Goal: Transaction & Acquisition: Purchase product/service

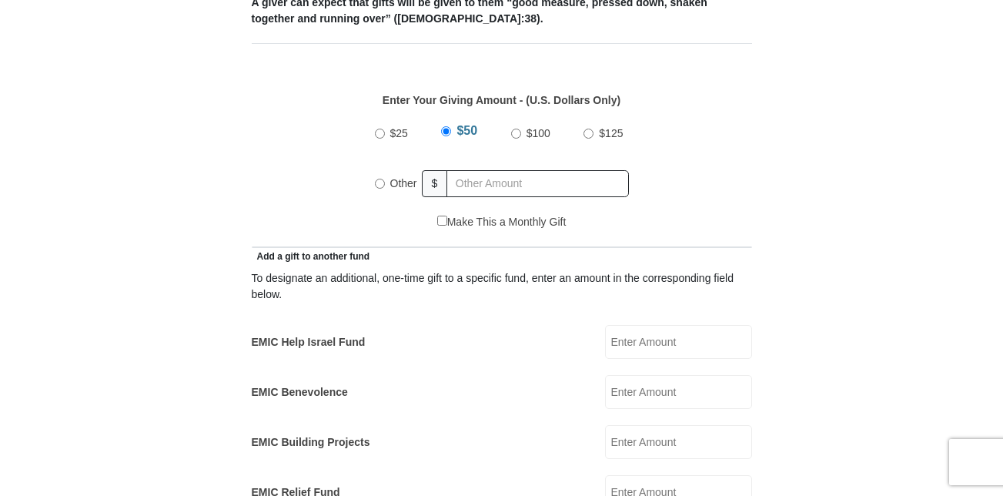
scroll to position [554, 0]
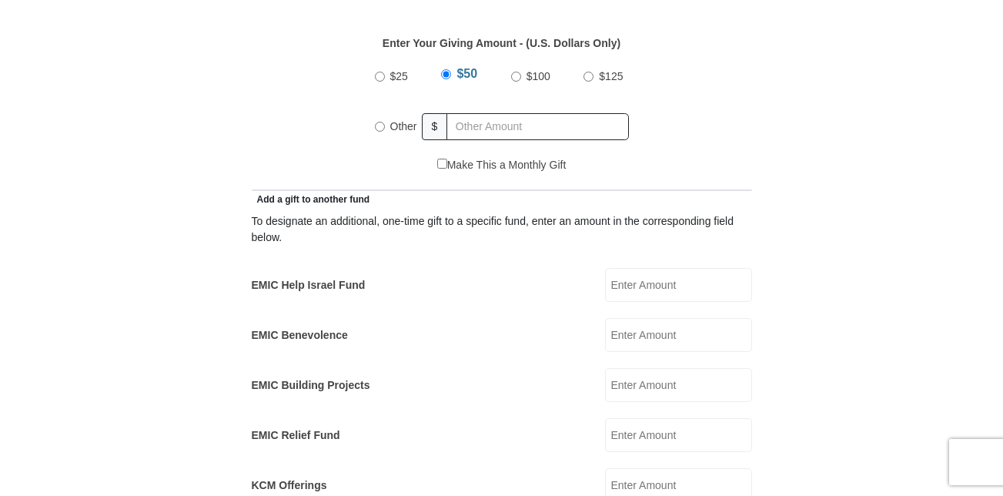
scroll to position [739, 0]
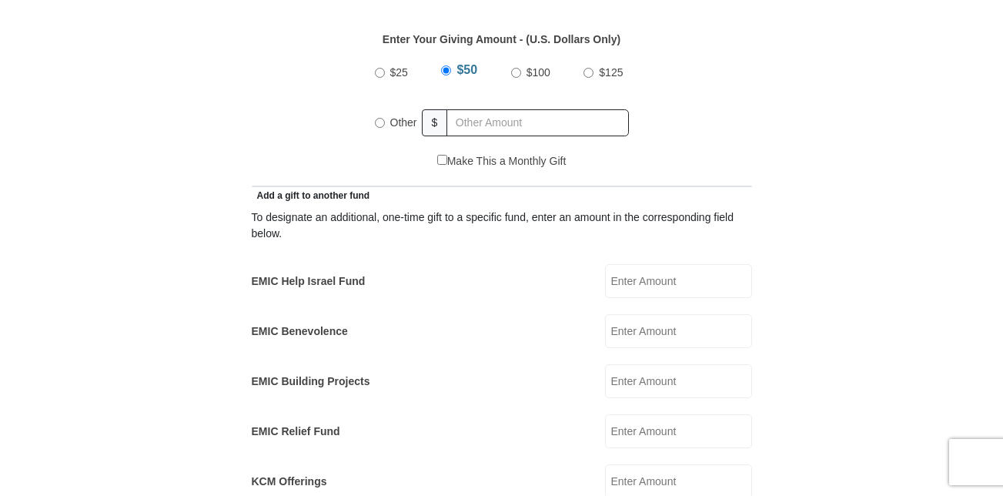
click at [668, 264] on input "EMIC Help Israel Fund" at bounding box center [678, 281] width 147 height 34
type input "50.00"
click at [802, 231] on form "[GEOGRAPHIC_DATA][DEMOGRAPHIC_DATA] Online Giving Because of gifts like yours, …" at bounding box center [502, 461] width 878 height 2278
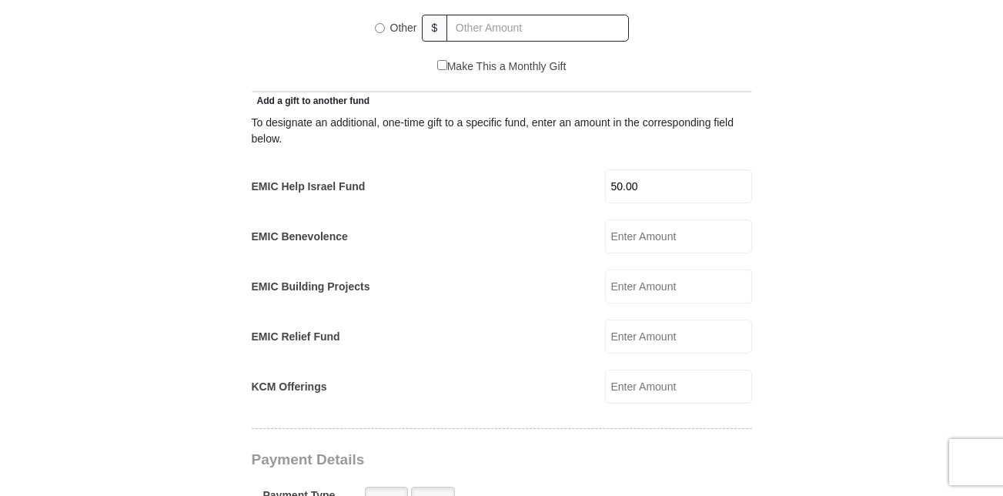
scroll to position [833, 0]
click at [671, 371] on input "KCM Offerings" at bounding box center [678, 387] width 147 height 34
type input "50.00"
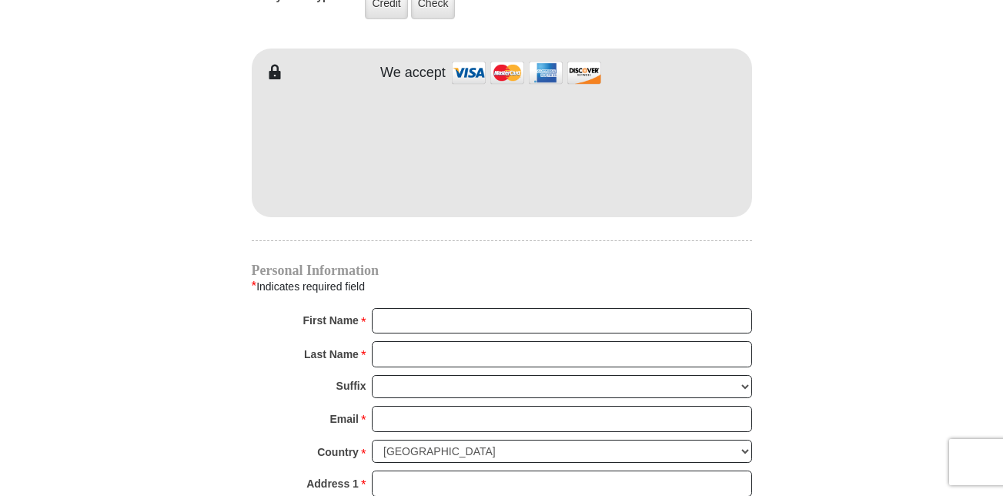
scroll to position [1309, 0]
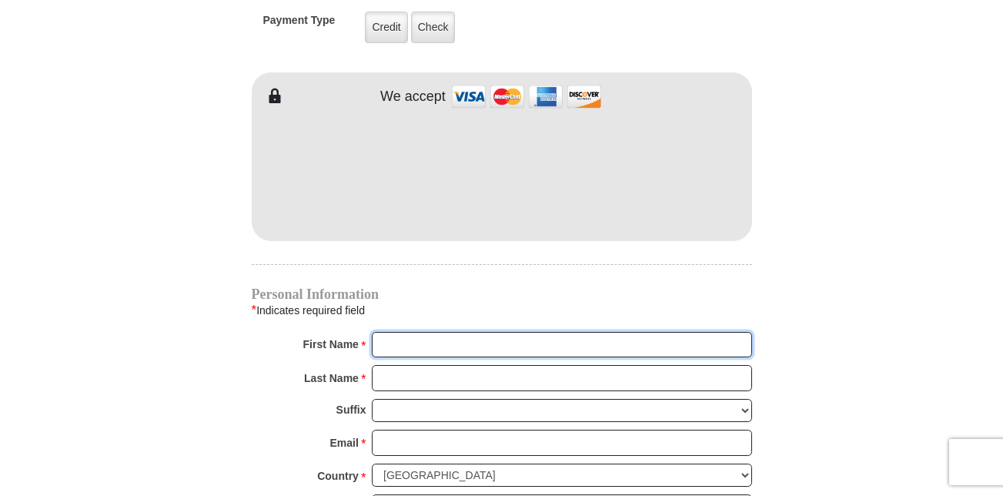
click at [457, 332] on input "First Name *" at bounding box center [562, 345] width 380 height 26
type input "[PERSON_NAME]"
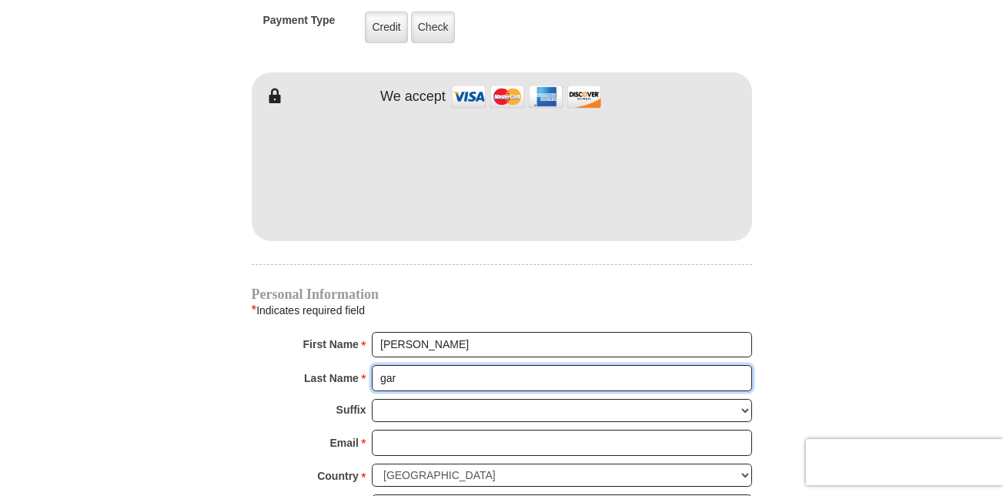
type input "[PERSON_NAME]"
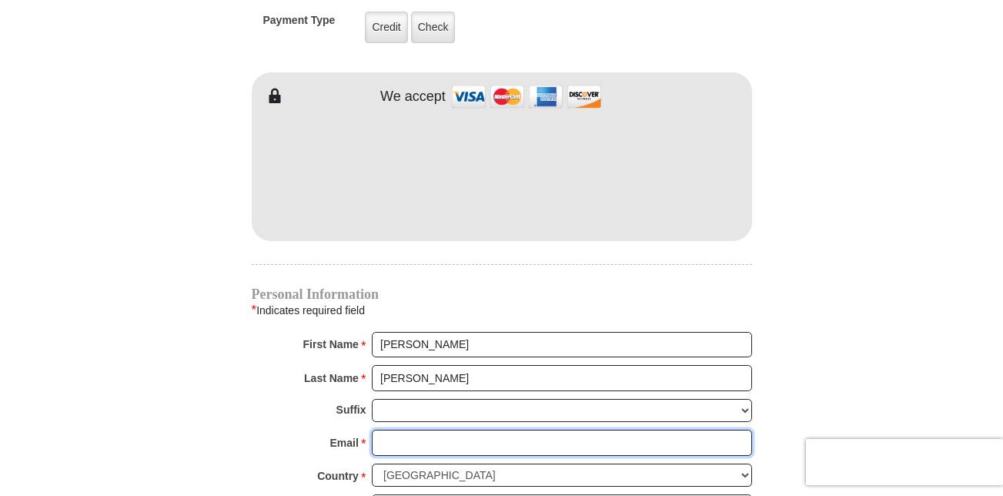
type input "y"
type input "[EMAIL_ADDRESS][DOMAIN_NAME]"
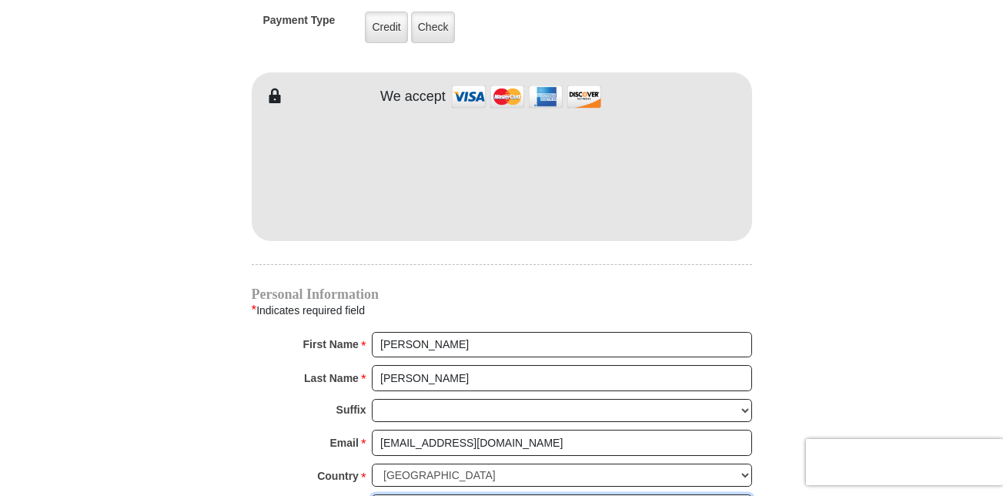
scroll to position [1315, 0]
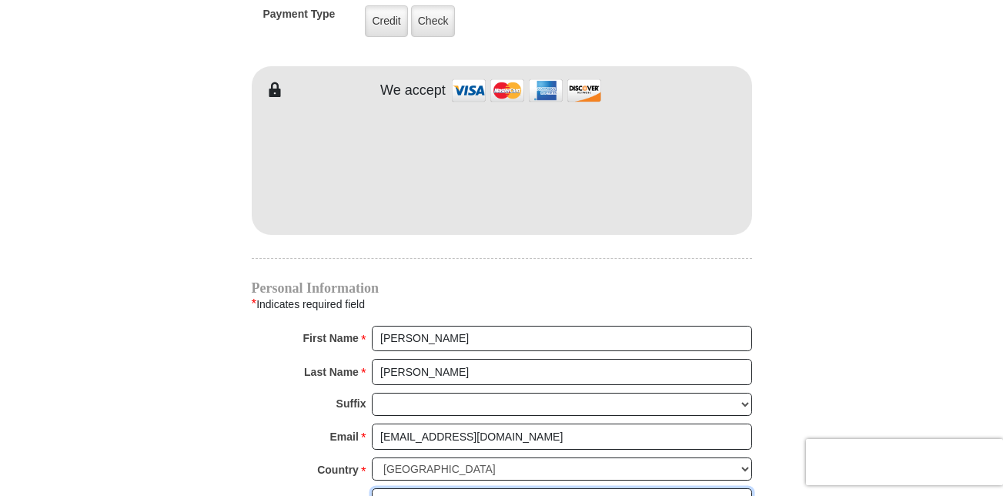
type input "[STREET_ADDRESS]"
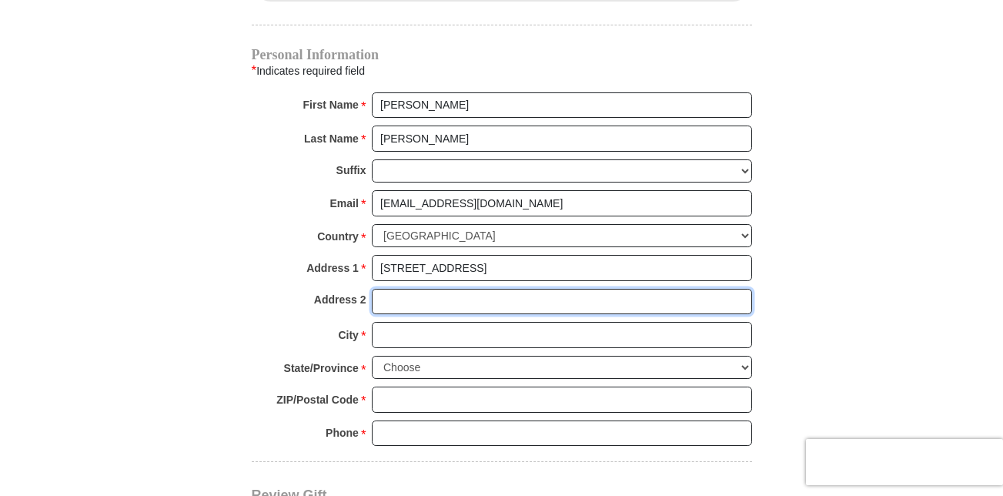
scroll to position [1584, 0]
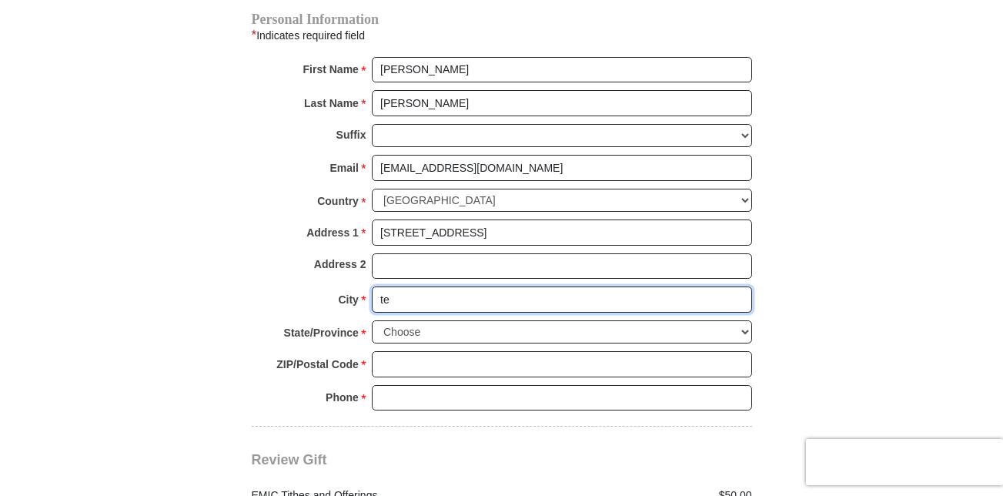
type input "[DEMOGRAPHIC_DATA]"
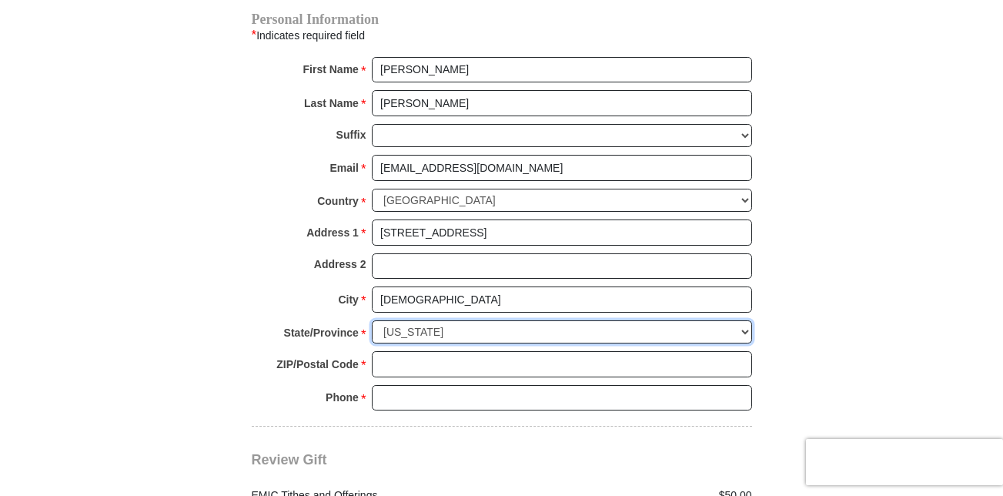
select select "[GEOGRAPHIC_DATA]"
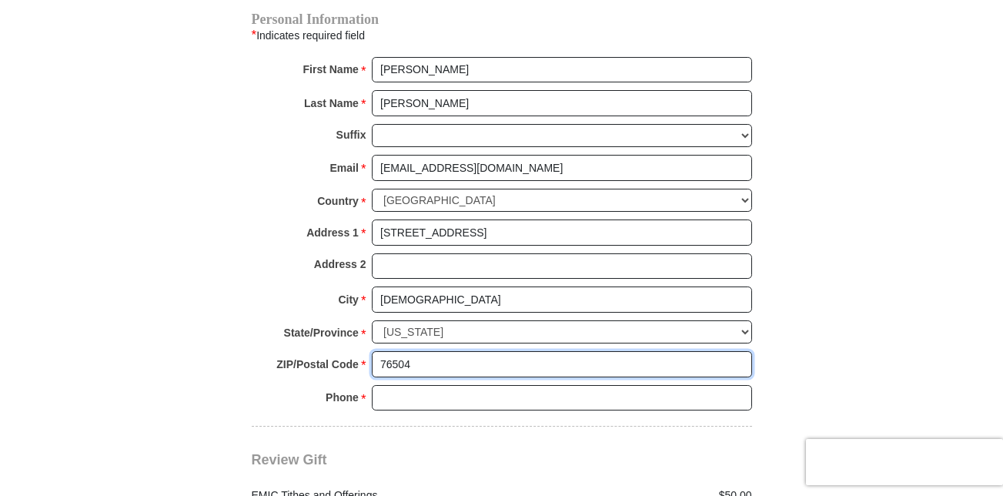
type input "76504"
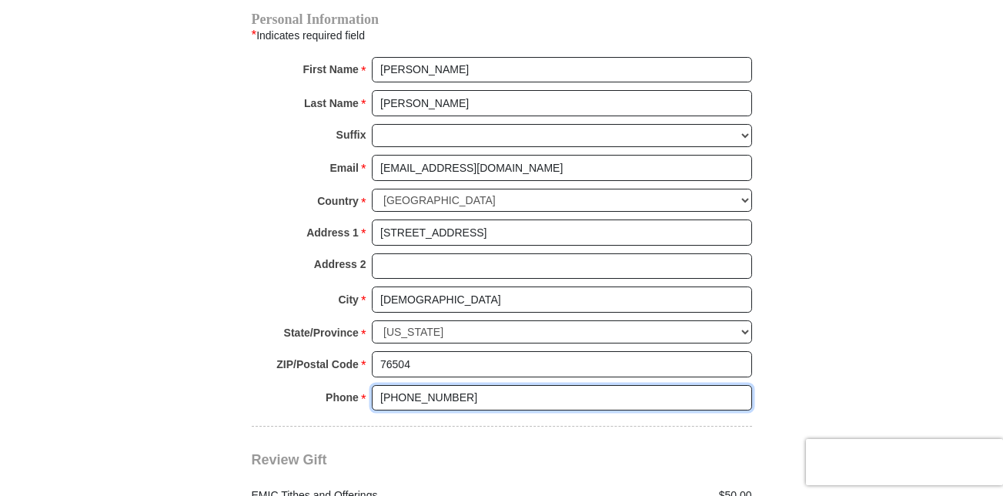
type input "[PHONE_NUMBER]"
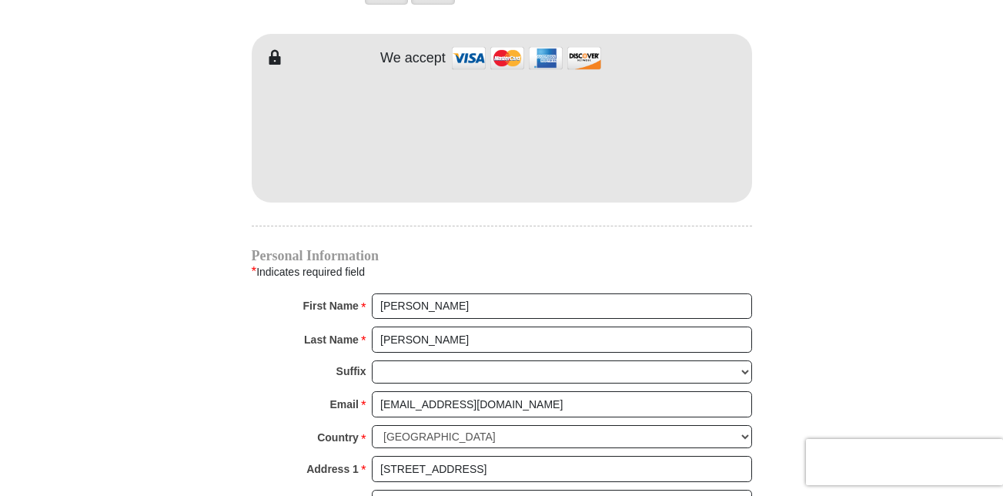
scroll to position [1187, 0]
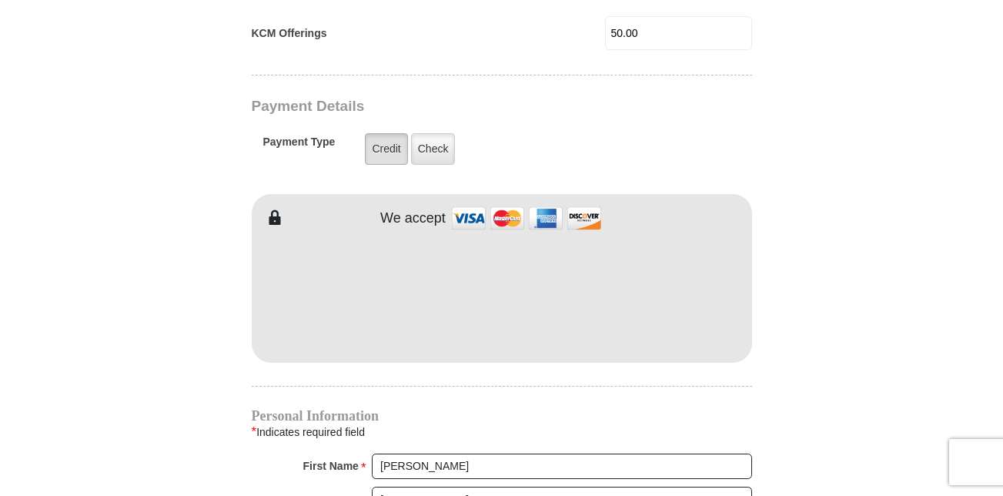
click at [381, 133] on label "Credit" at bounding box center [386, 149] width 42 height 32
click at [0, 0] on input "Credit" at bounding box center [0, 0] width 0 height 0
click at [789, 290] on form "[GEOGRAPHIC_DATA][DEMOGRAPHIC_DATA] Online Giving Because of gifts like yours, …" at bounding box center [502, 25] width 878 height 2303
